Goal: Information Seeking & Learning: Learn about a topic

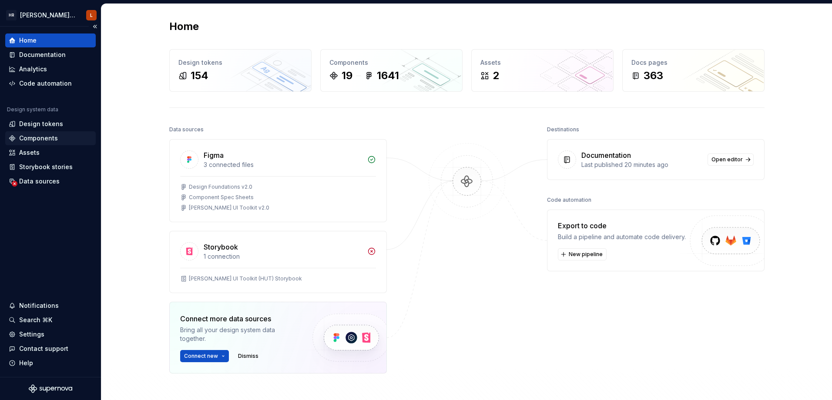
click at [56, 140] on div "Components" at bounding box center [38, 138] width 39 height 9
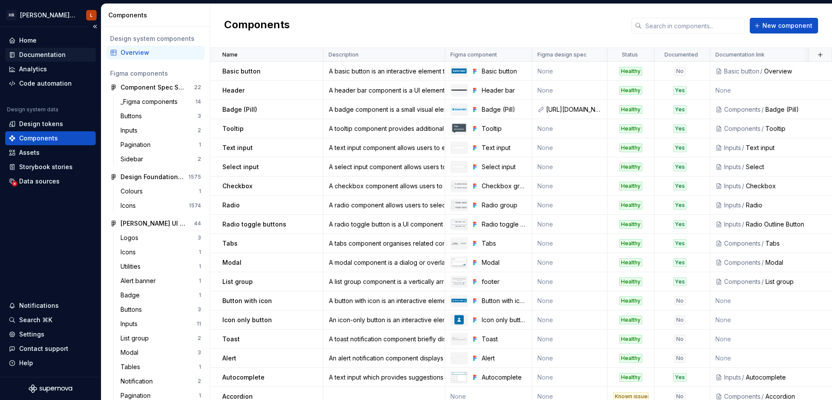
click at [46, 57] on div "Documentation" at bounding box center [42, 54] width 47 height 9
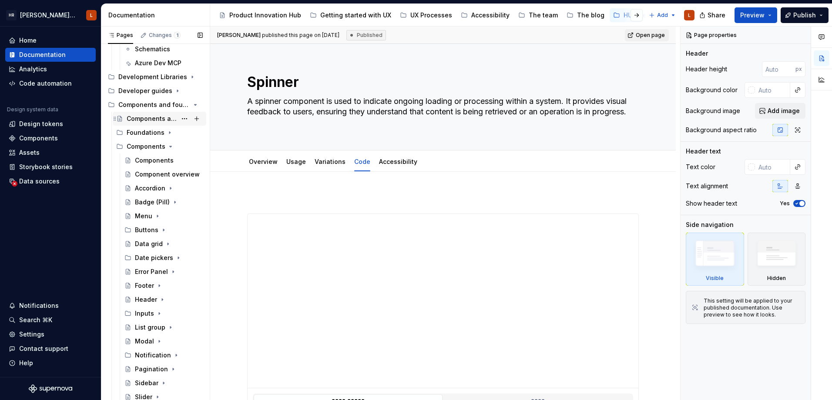
scroll to position [130, 0]
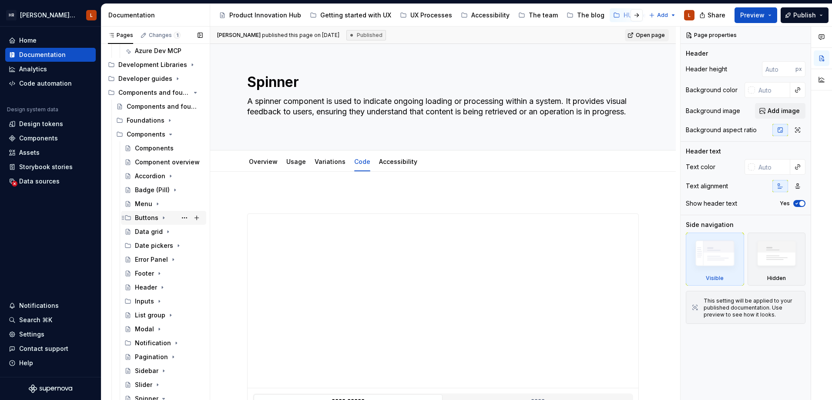
click at [157, 217] on div "Buttons" at bounding box center [146, 218] width 23 height 9
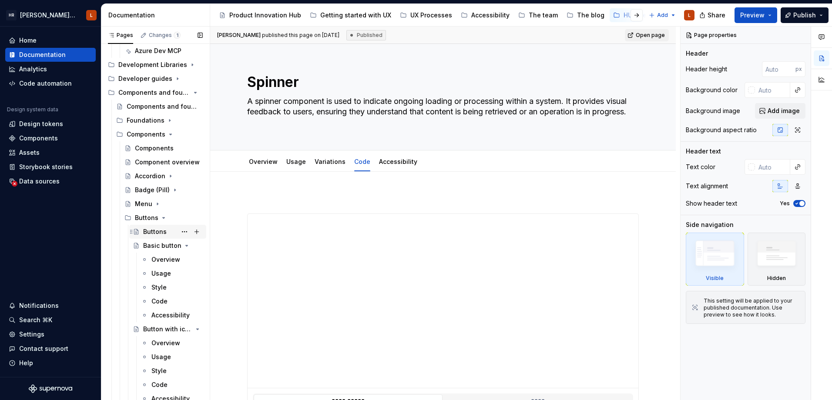
click at [156, 231] on div "Buttons" at bounding box center [154, 231] width 23 height 9
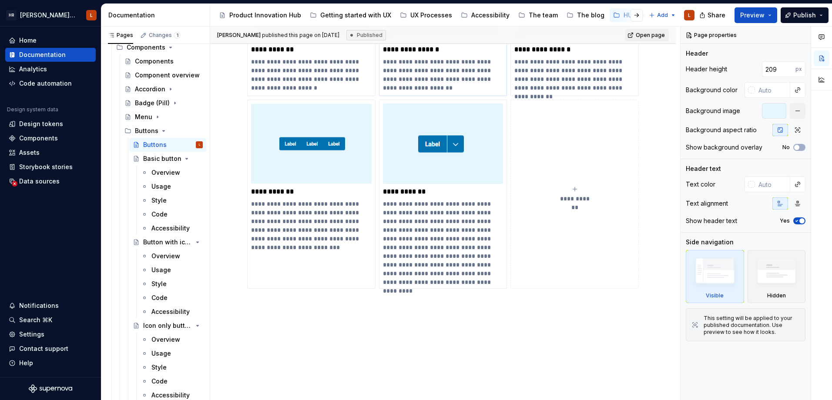
scroll to position [217, 0]
click at [170, 157] on icon "Page tree" at bounding box center [173, 158] width 7 height 7
click at [172, 173] on icon "Page tree" at bounding box center [173, 172] width 2 height 1
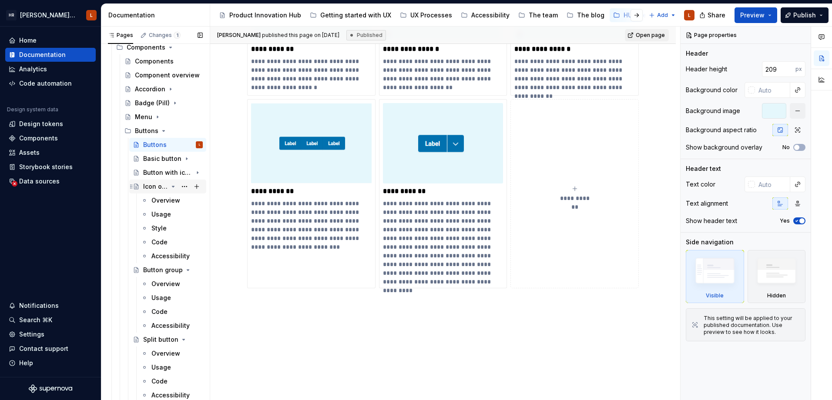
click at [171, 187] on icon "Page tree" at bounding box center [173, 186] width 7 height 7
click at [172, 200] on icon "Page tree" at bounding box center [173, 200] width 2 height 1
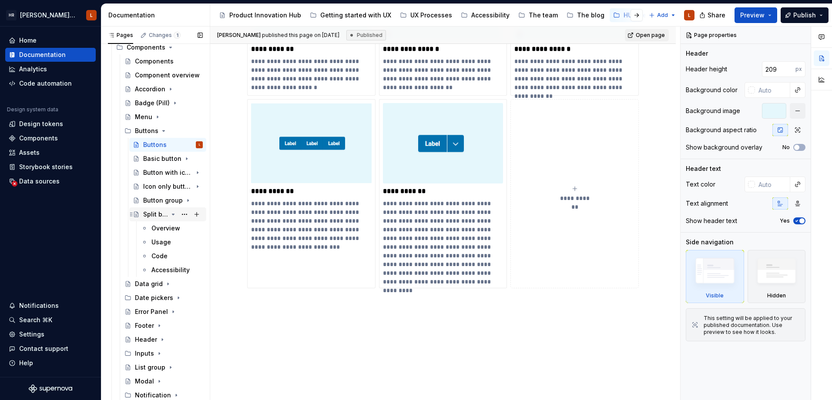
click at [170, 215] on icon "Page tree" at bounding box center [173, 214] width 7 height 7
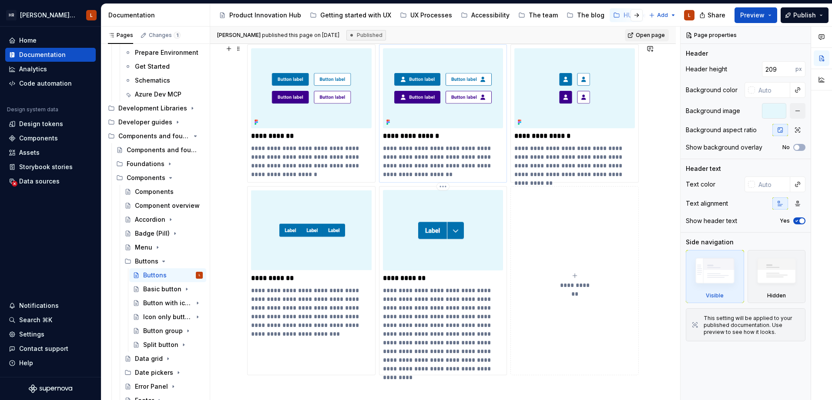
scroll to position [0, 0]
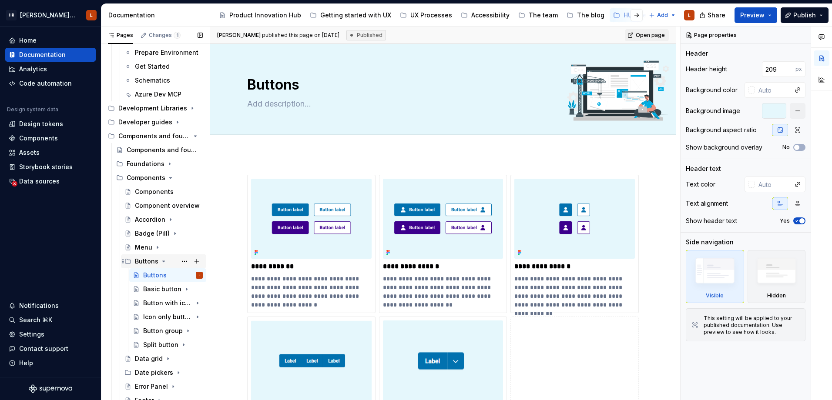
click at [163, 262] on icon "Page tree" at bounding box center [164, 261] width 2 height 1
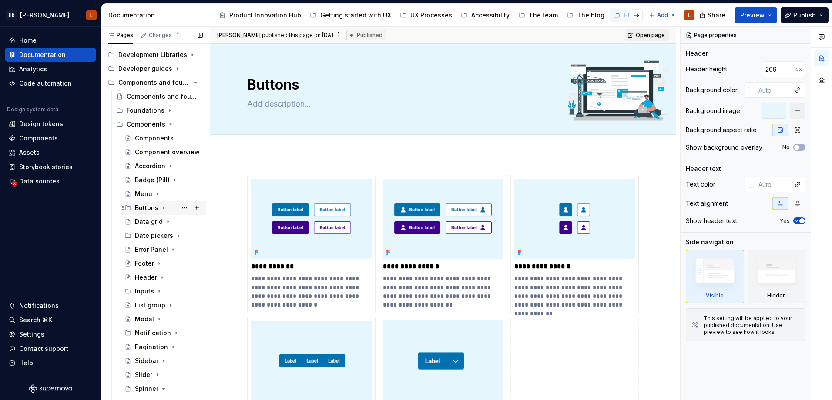
scroll to position [217, 0]
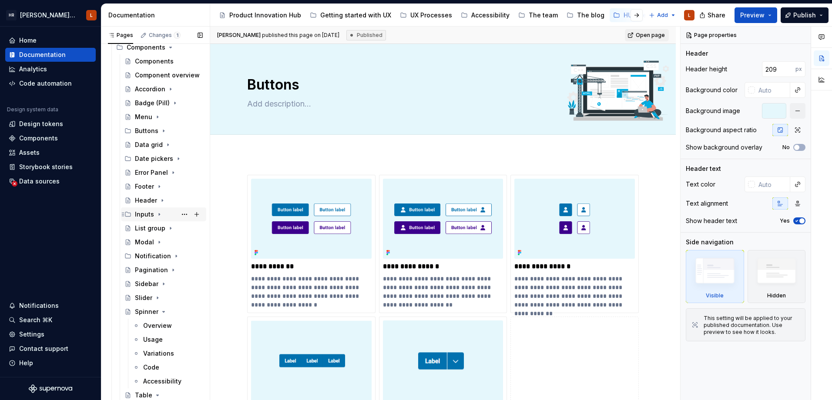
click at [156, 216] on icon "Page tree" at bounding box center [159, 214] width 7 height 7
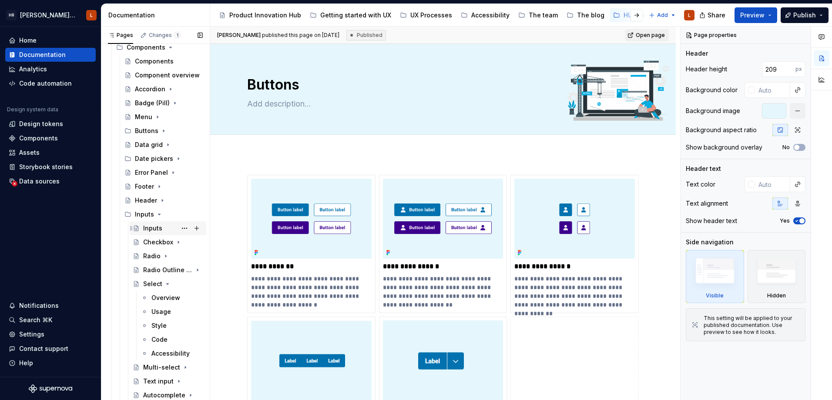
click at [156, 225] on div "Inputs" at bounding box center [152, 228] width 19 height 9
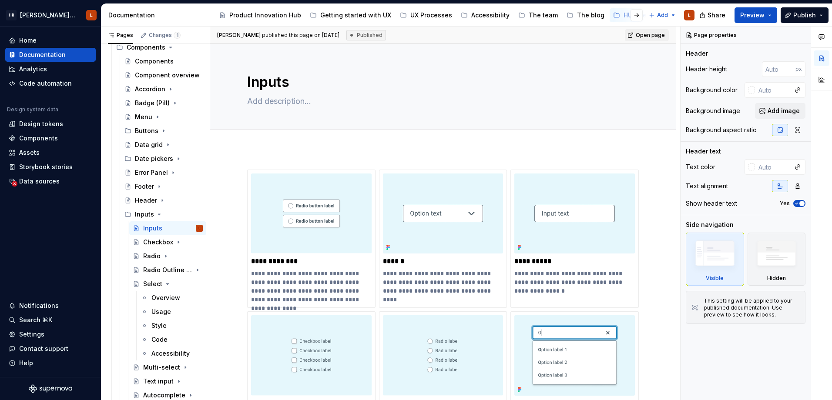
type textarea "*"
